Goal: Information Seeking & Learning: Learn about a topic

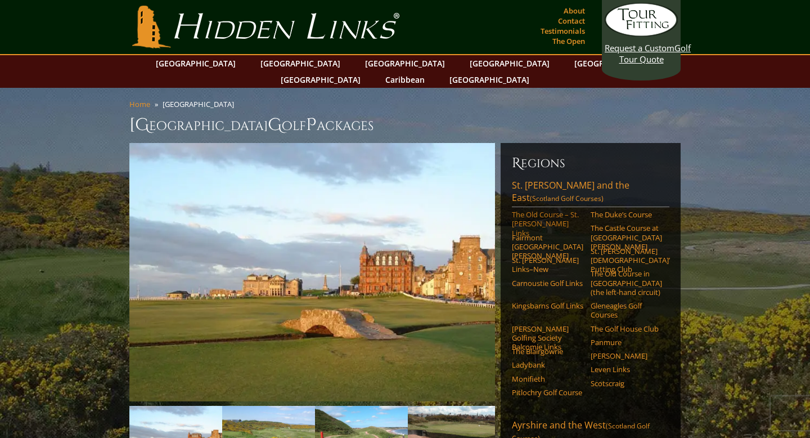
click at [544, 210] on link "The Old Course – St. [PERSON_NAME] Links" at bounding box center [547, 224] width 71 height 28
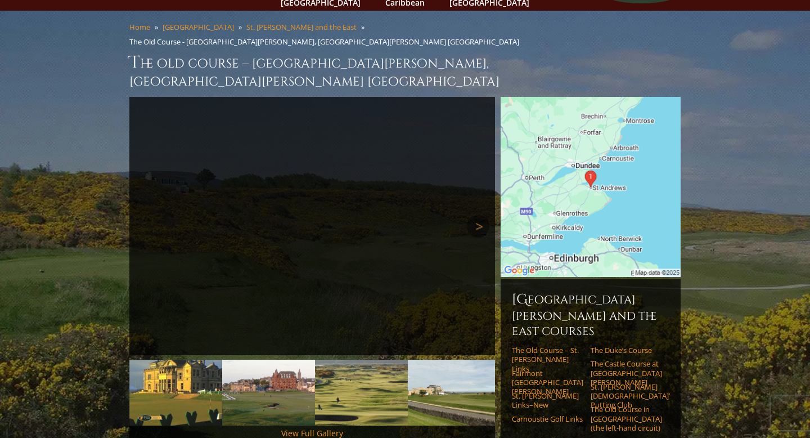
scroll to position [73, 0]
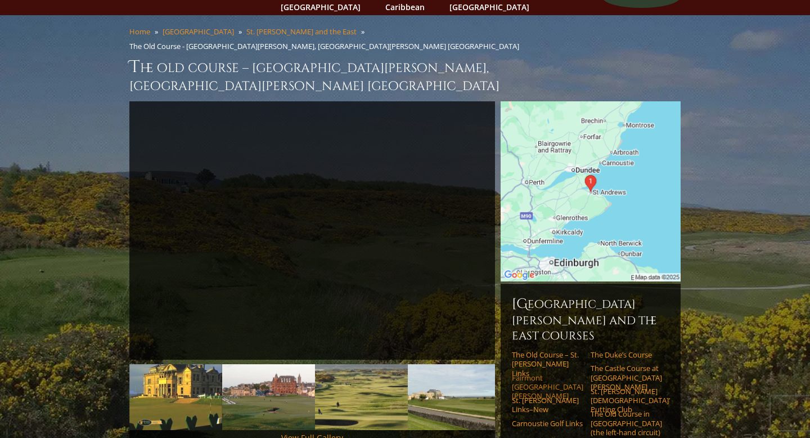
click at [528, 373] on link "Fairmont [GEOGRAPHIC_DATA][PERSON_NAME]" at bounding box center [547, 387] width 71 height 28
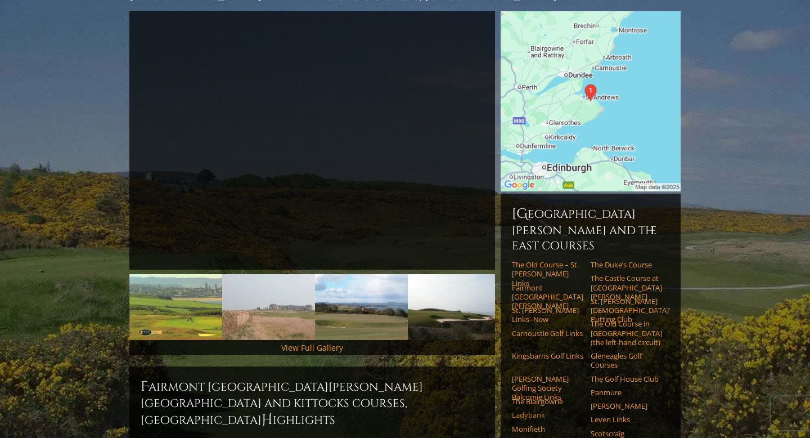
scroll to position [162, 0]
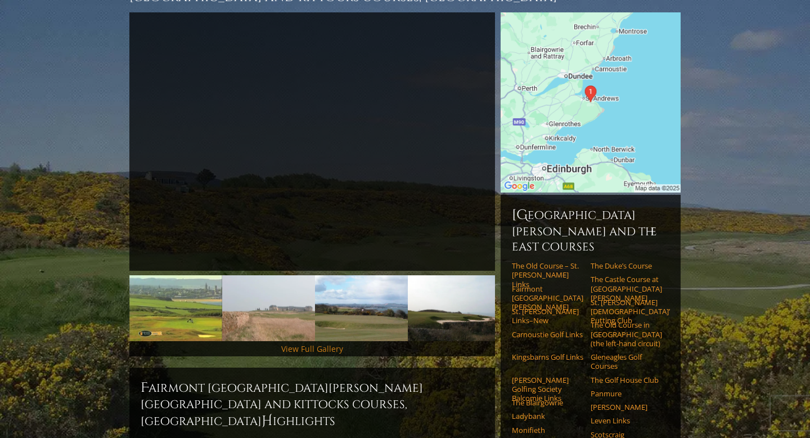
click at [306, 343] on link "View Full Gallery" at bounding box center [312, 348] width 62 height 11
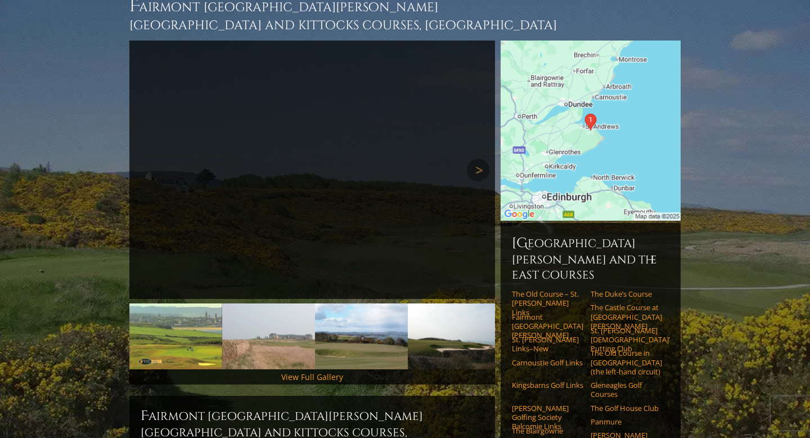
scroll to position [0, 0]
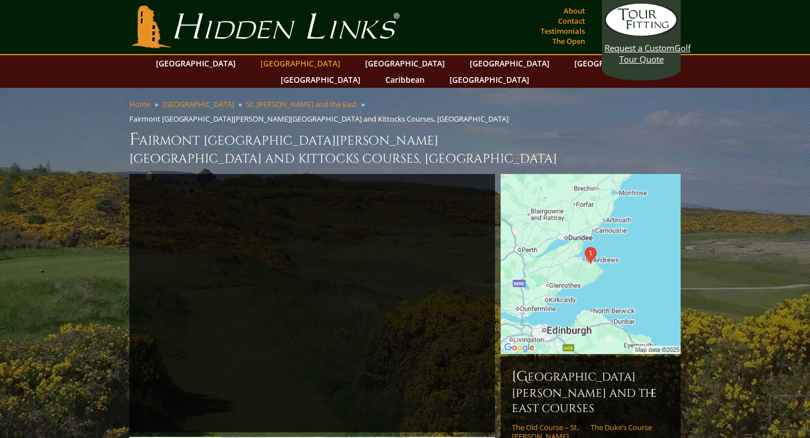
click at [282, 64] on link "[GEOGRAPHIC_DATA]" at bounding box center [300, 63] width 91 height 16
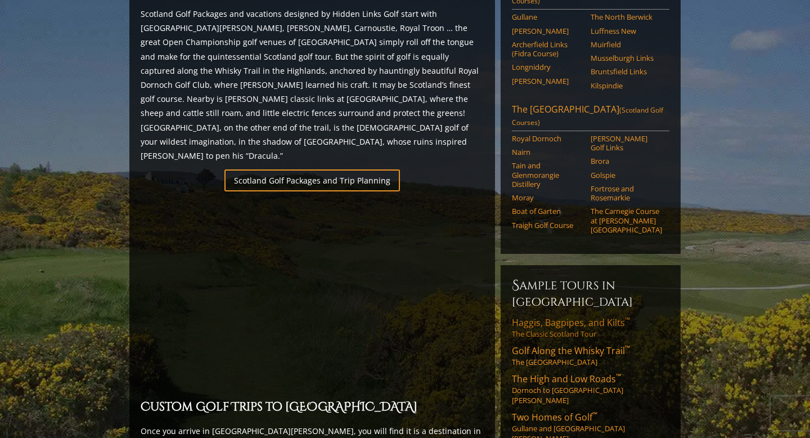
scroll to position [677, 0]
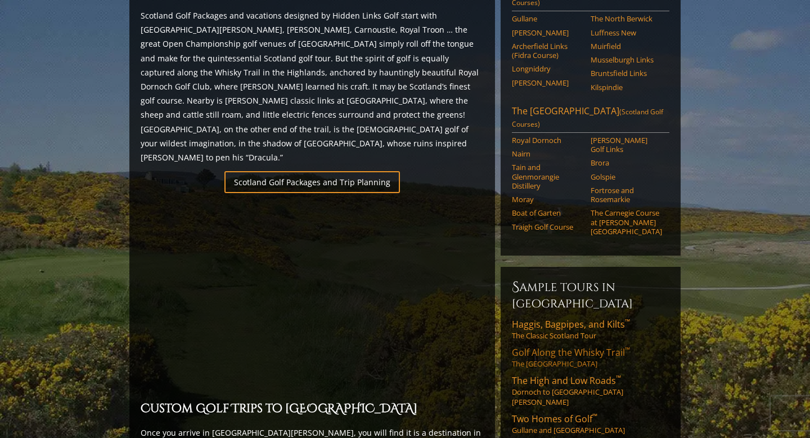
click at [561, 346] on span "Golf Along the Whisky Trail ™" at bounding box center [571, 352] width 118 height 12
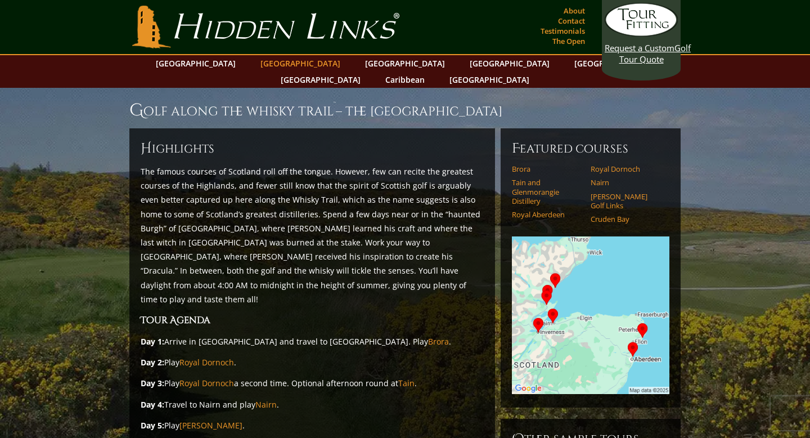
click at [284, 63] on link "[GEOGRAPHIC_DATA]" at bounding box center [300, 63] width 91 height 16
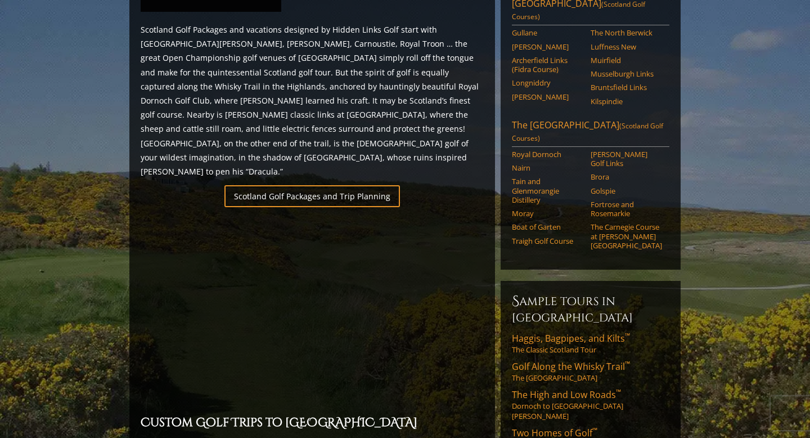
scroll to position [659, 0]
